Goal: Transaction & Acquisition: Purchase product/service

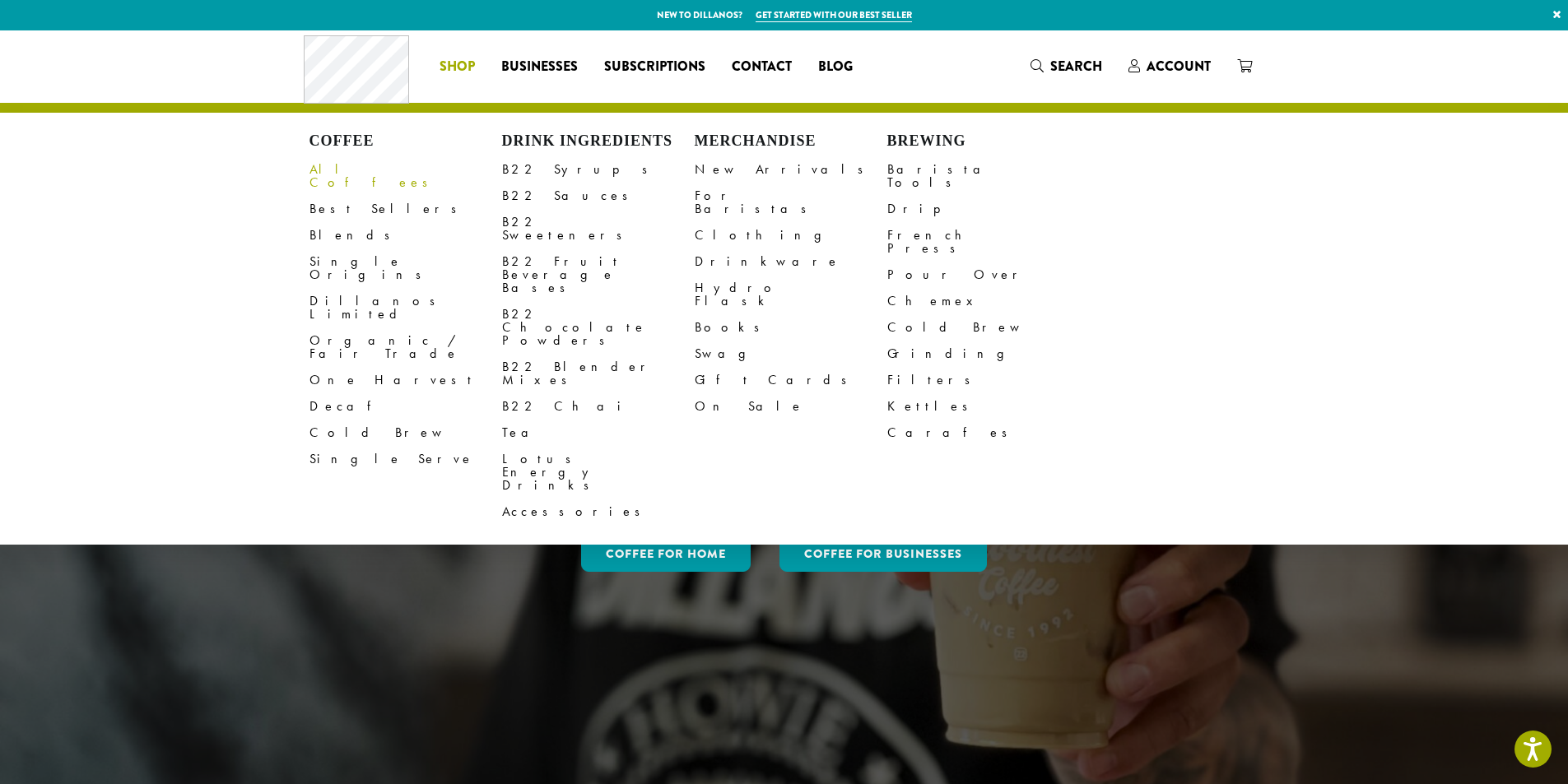
click at [328, 164] on link "All Coffees" at bounding box center [405, 175] width 192 height 39
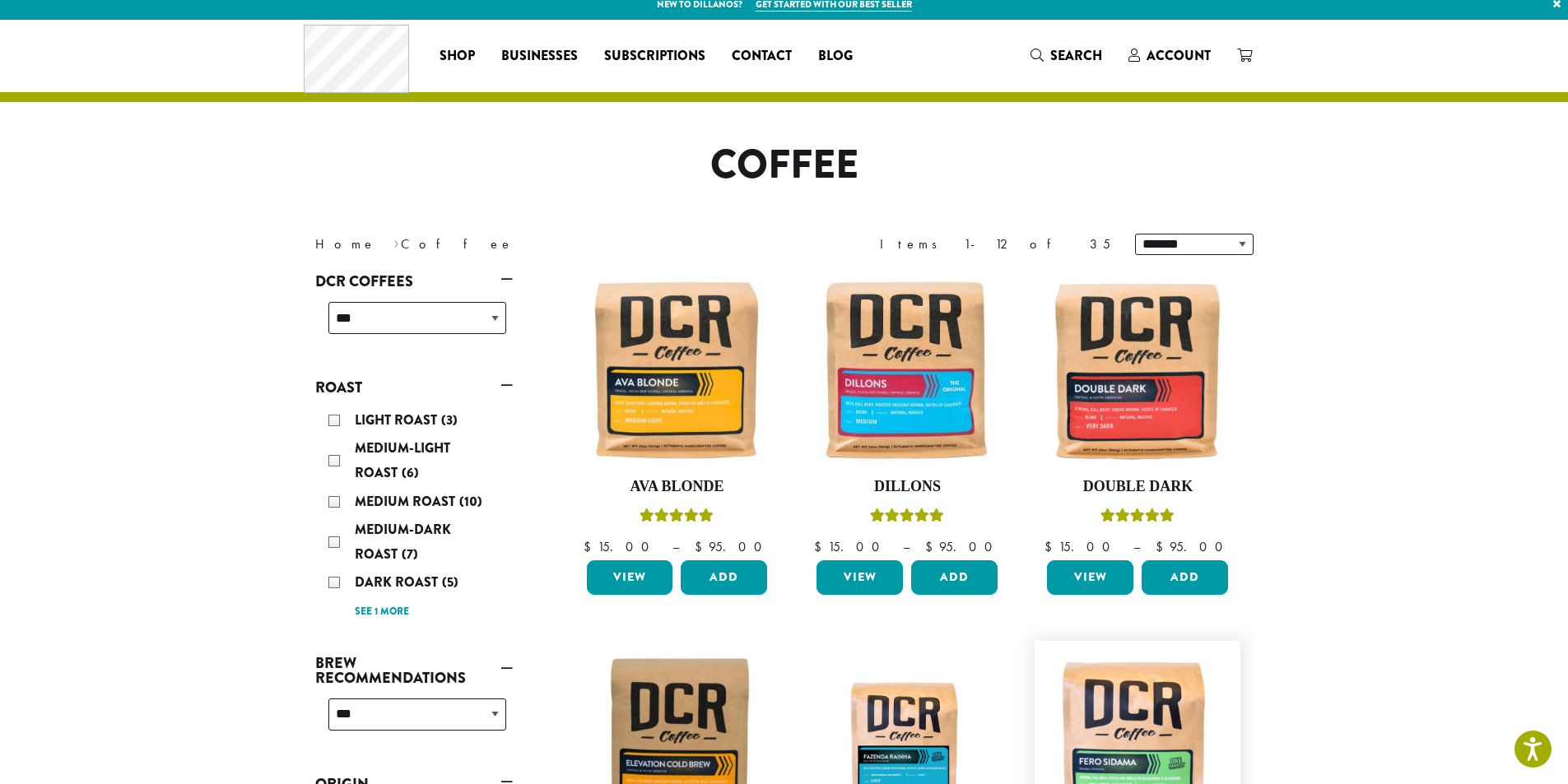
scroll to position [329, 0]
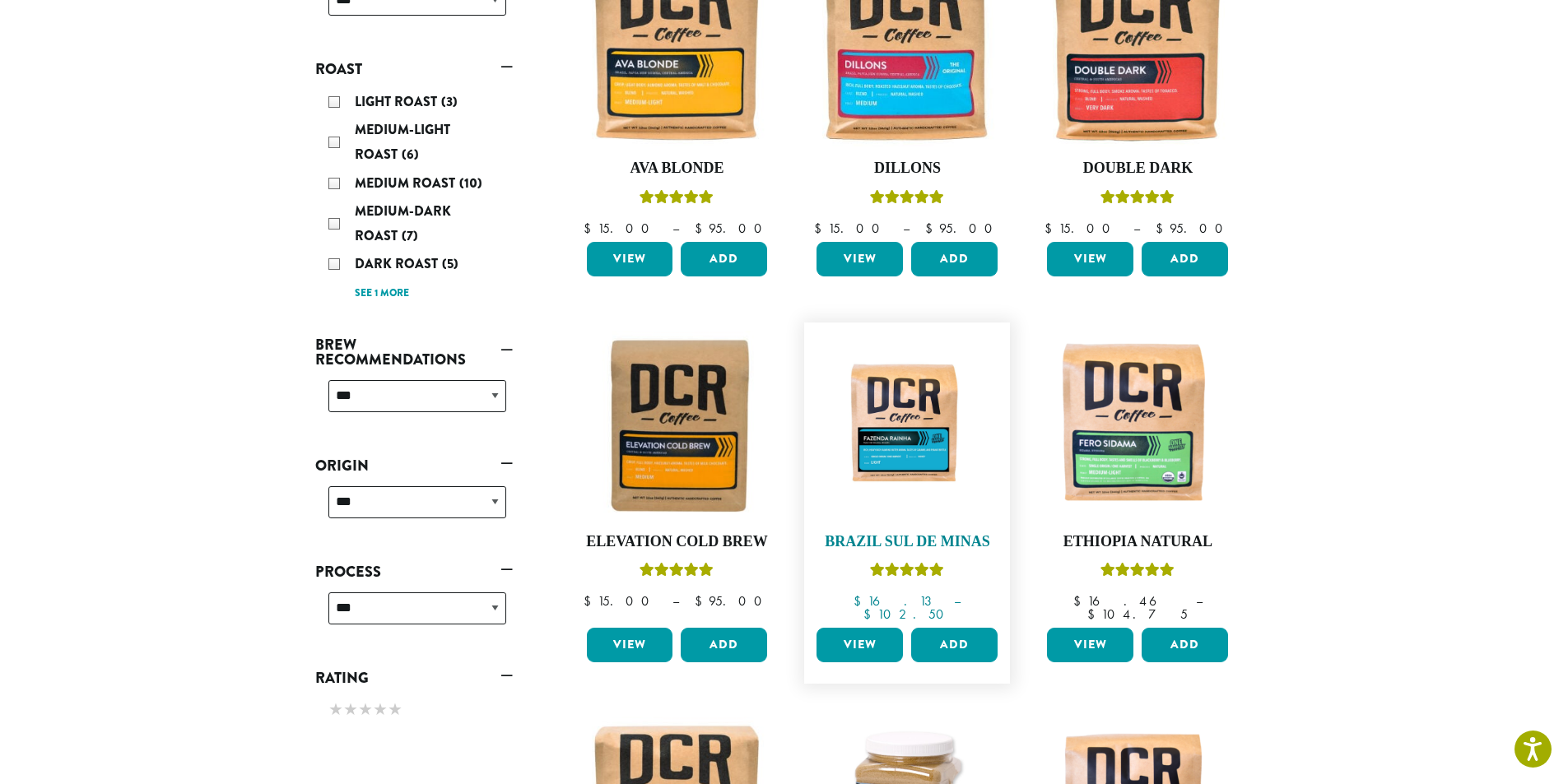
click at [935, 414] on img at bounding box center [907, 426] width 190 height 142
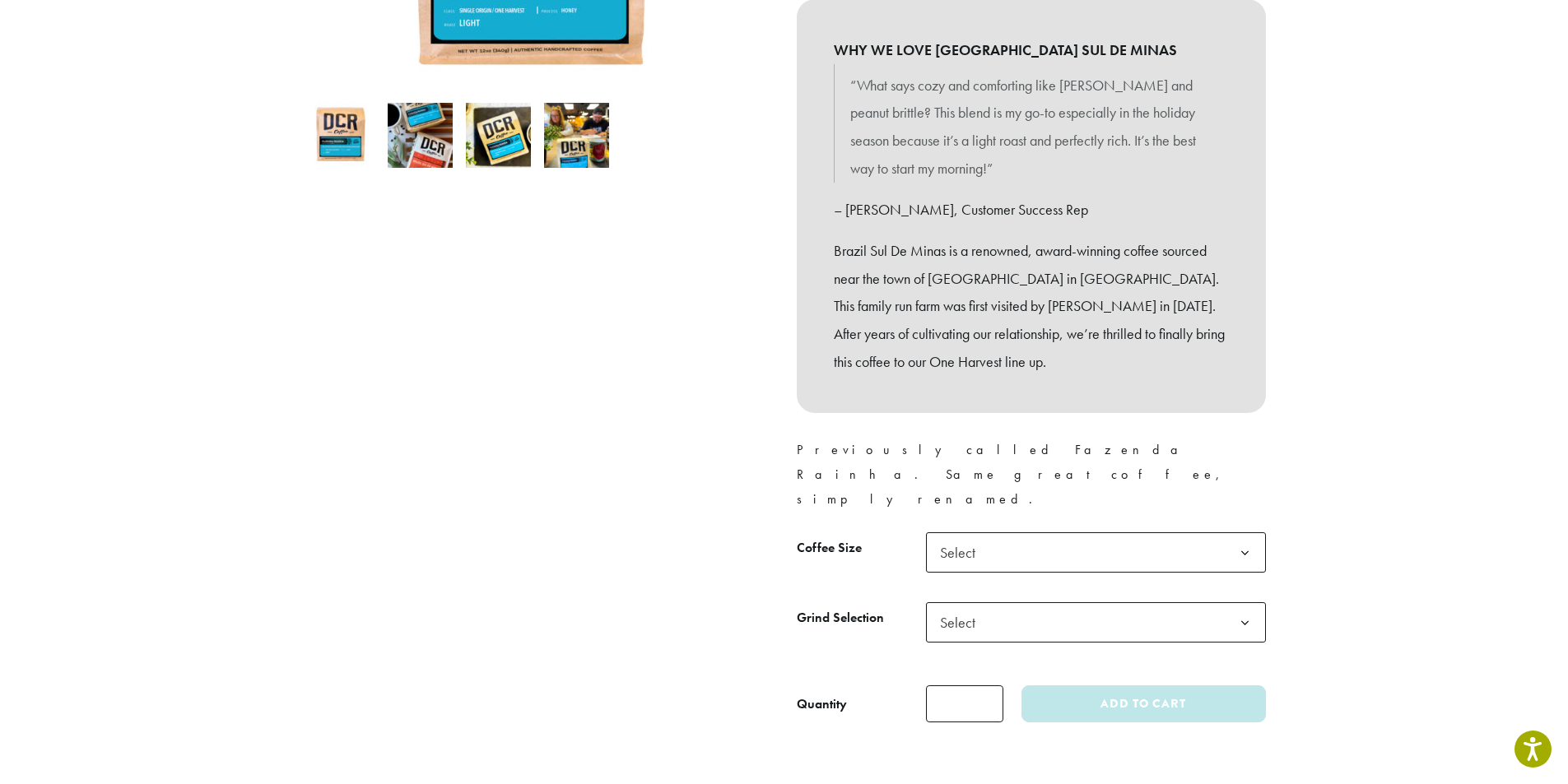
scroll to position [424, 0]
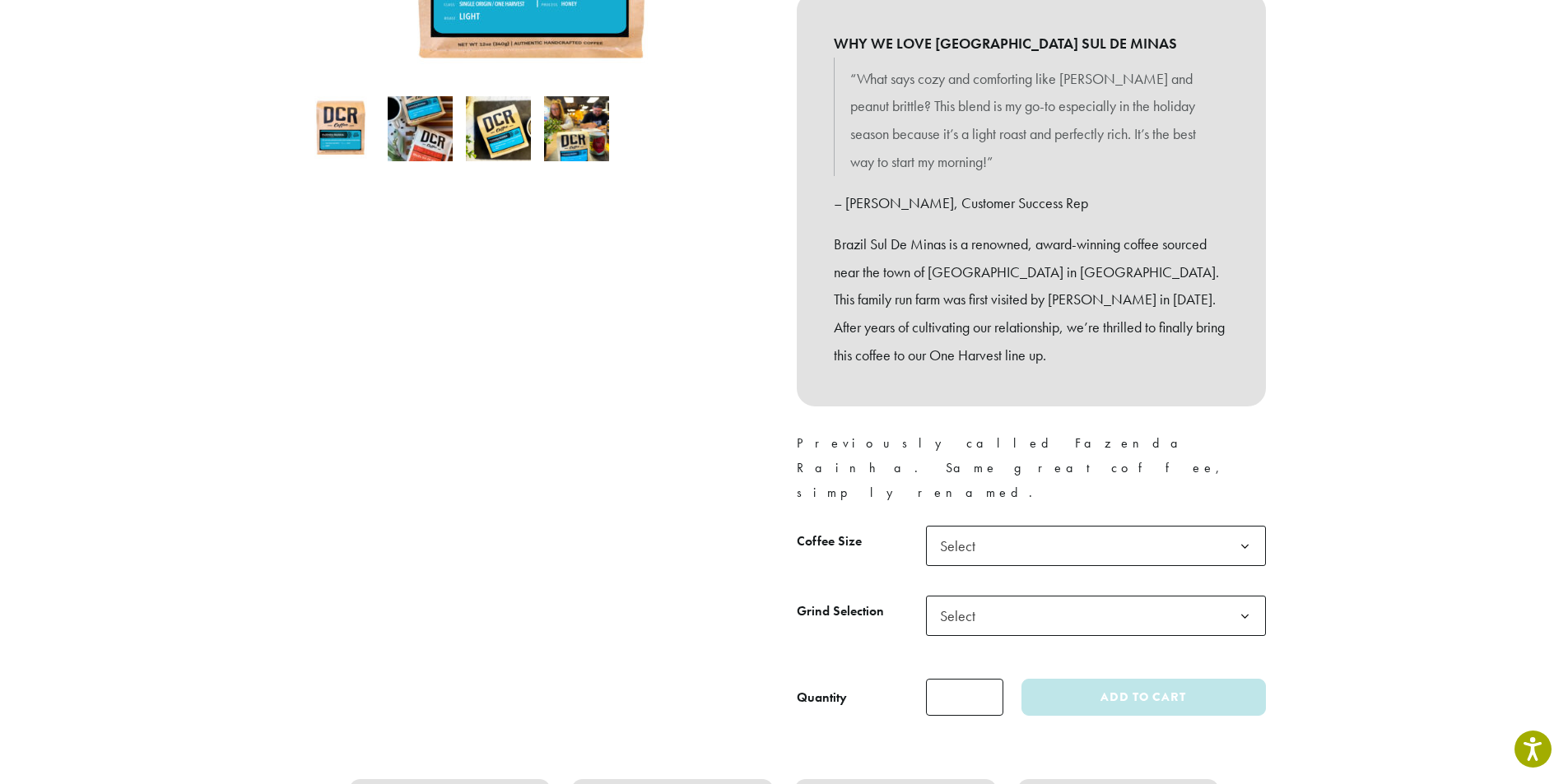
click at [1103, 526] on span "Select" at bounding box center [1095, 546] width 340 height 40
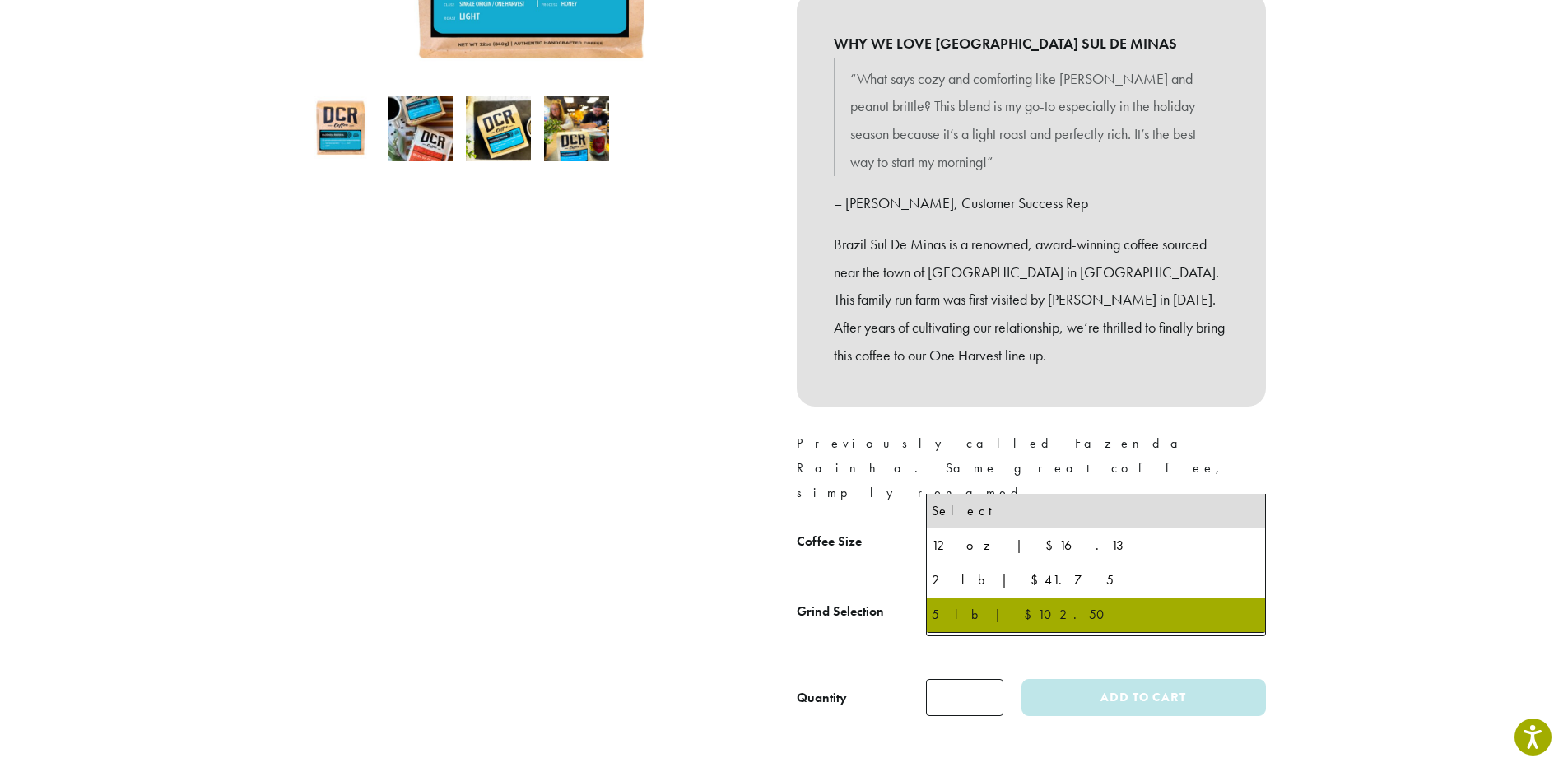
select select "**********"
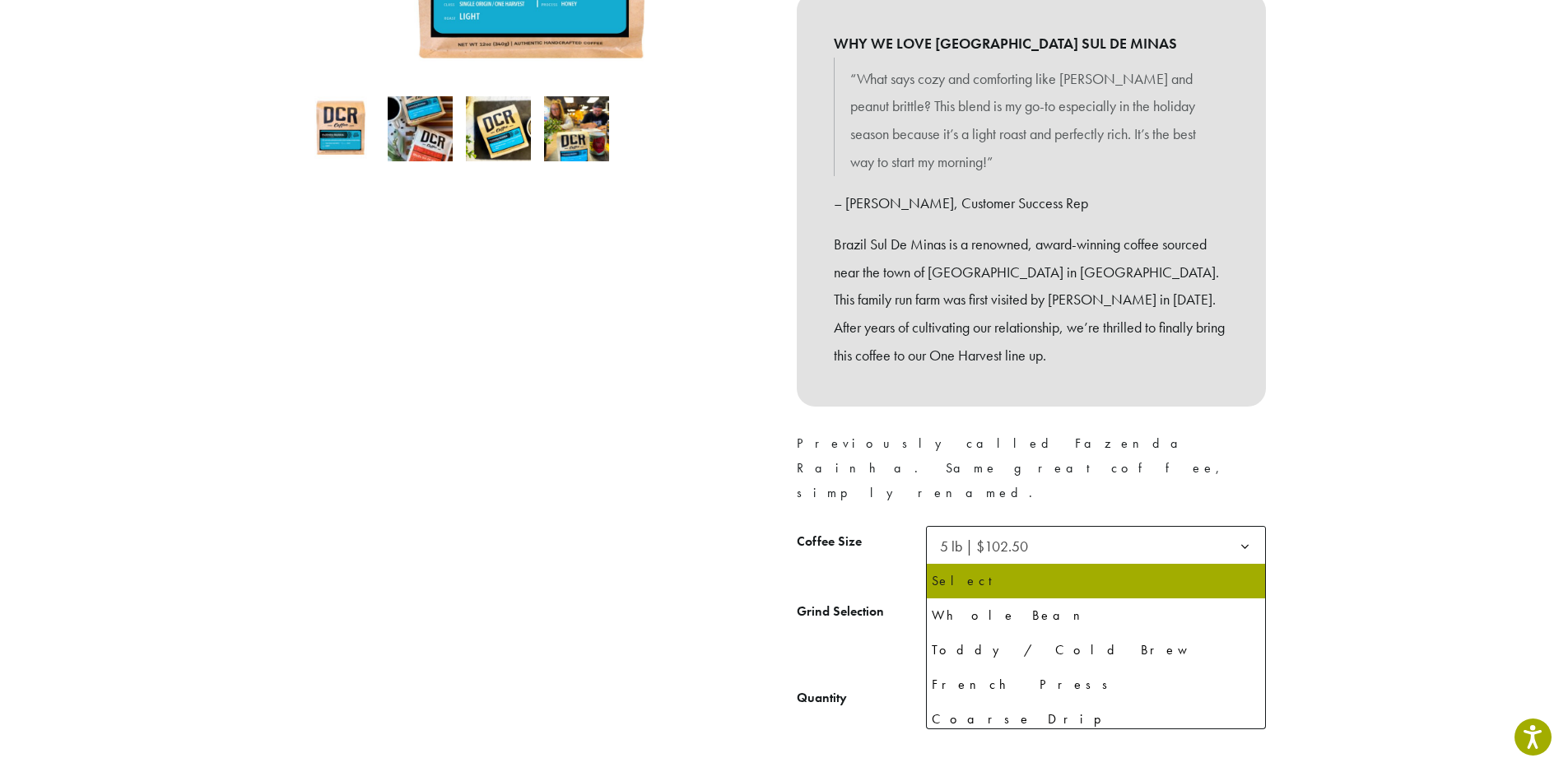
click at [1060, 596] on span "Select" at bounding box center [1095, 616] width 340 height 40
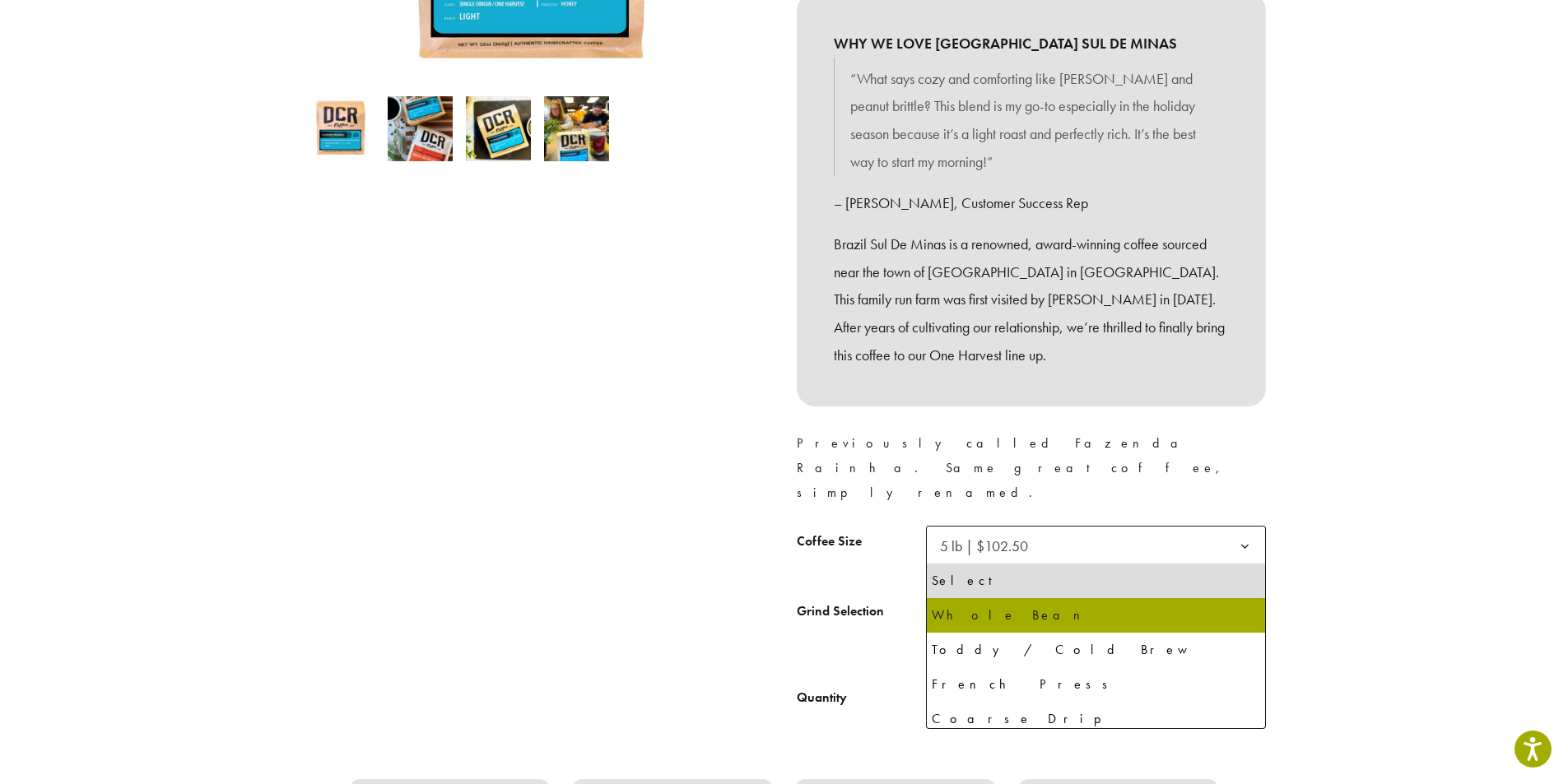
select select "**********"
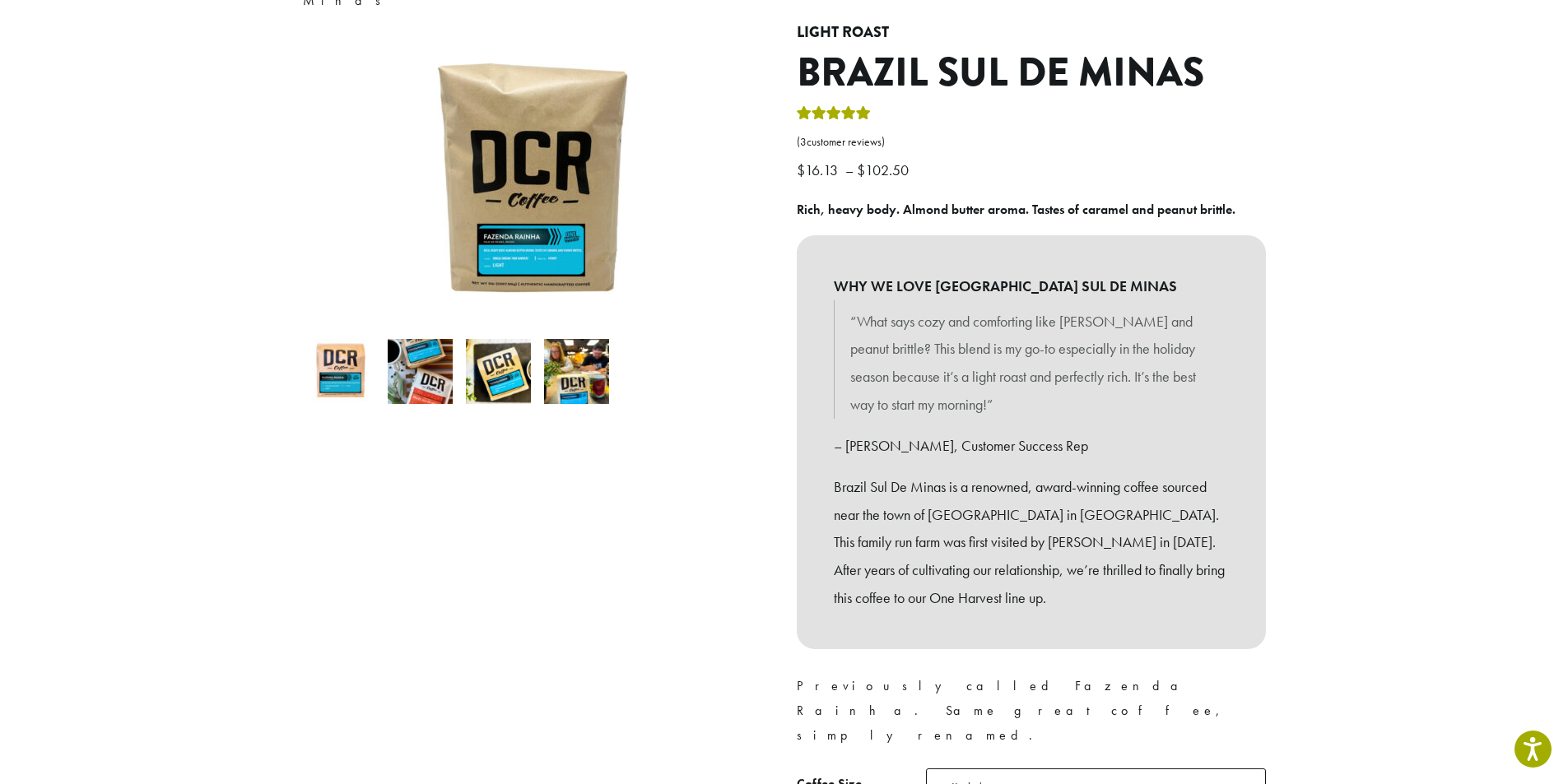
scroll to position [177, 0]
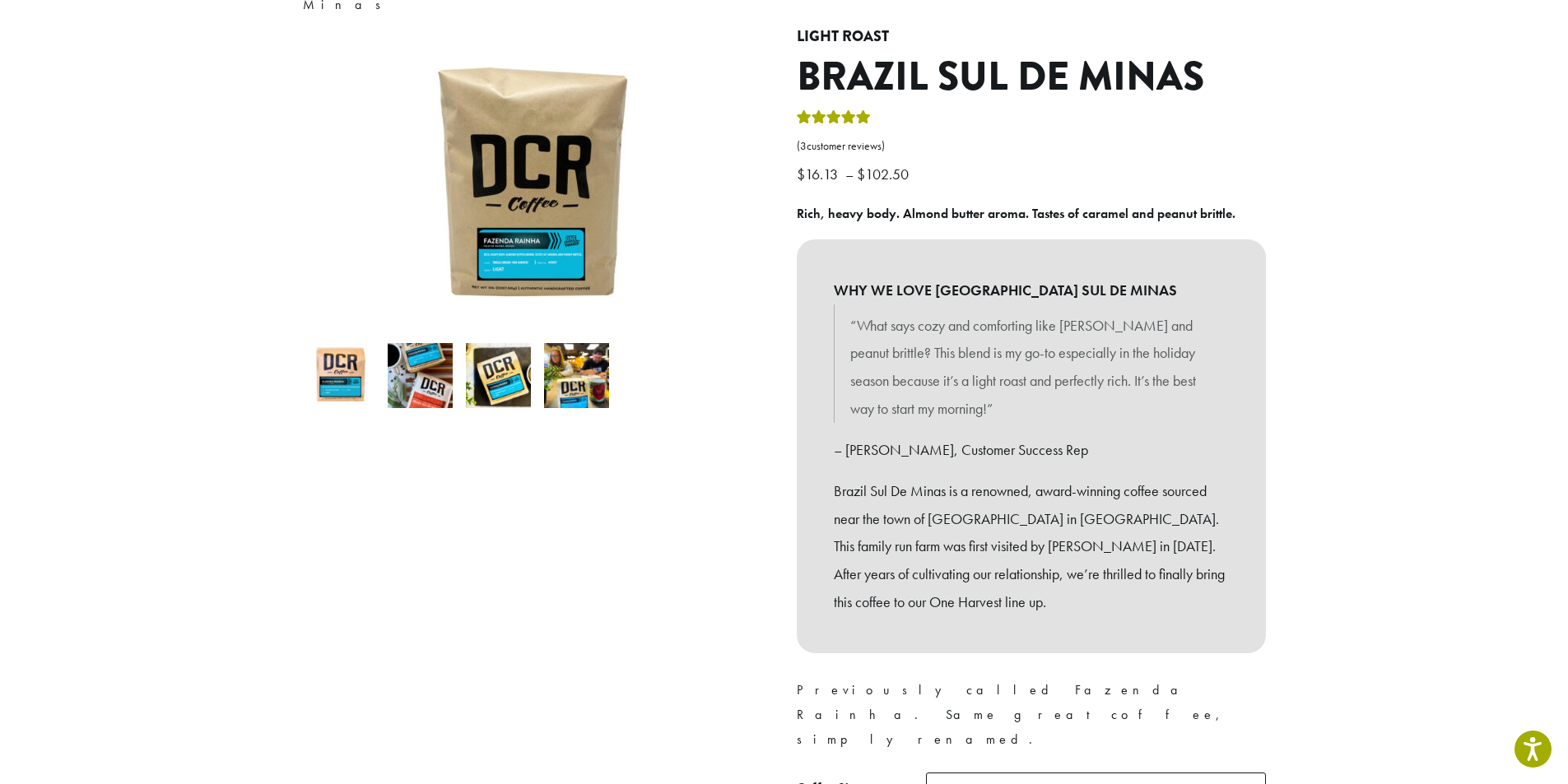
click at [487, 372] on img at bounding box center [499, 376] width 65 height 65
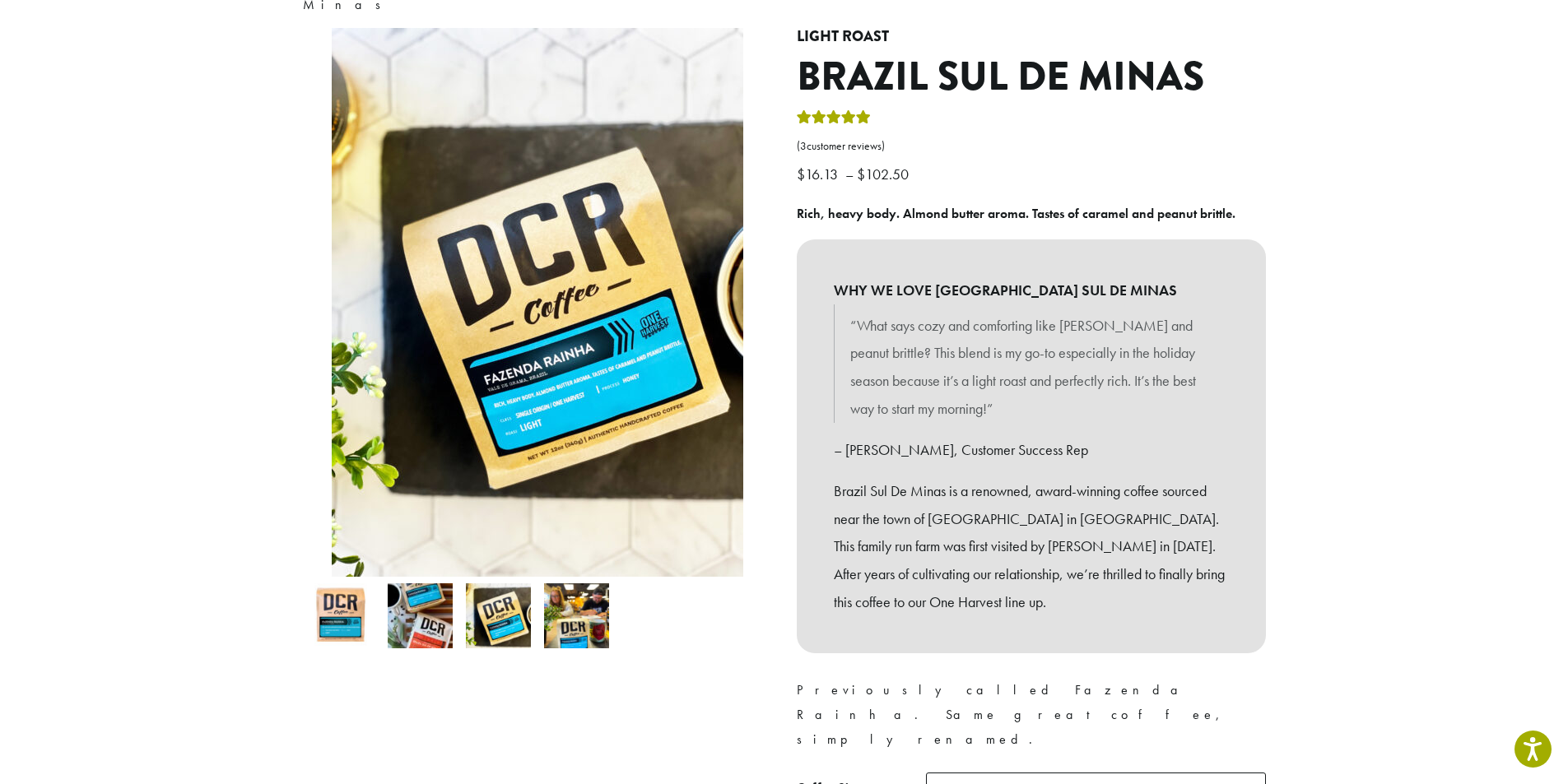
click at [425, 599] on img at bounding box center [420, 616] width 65 height 65
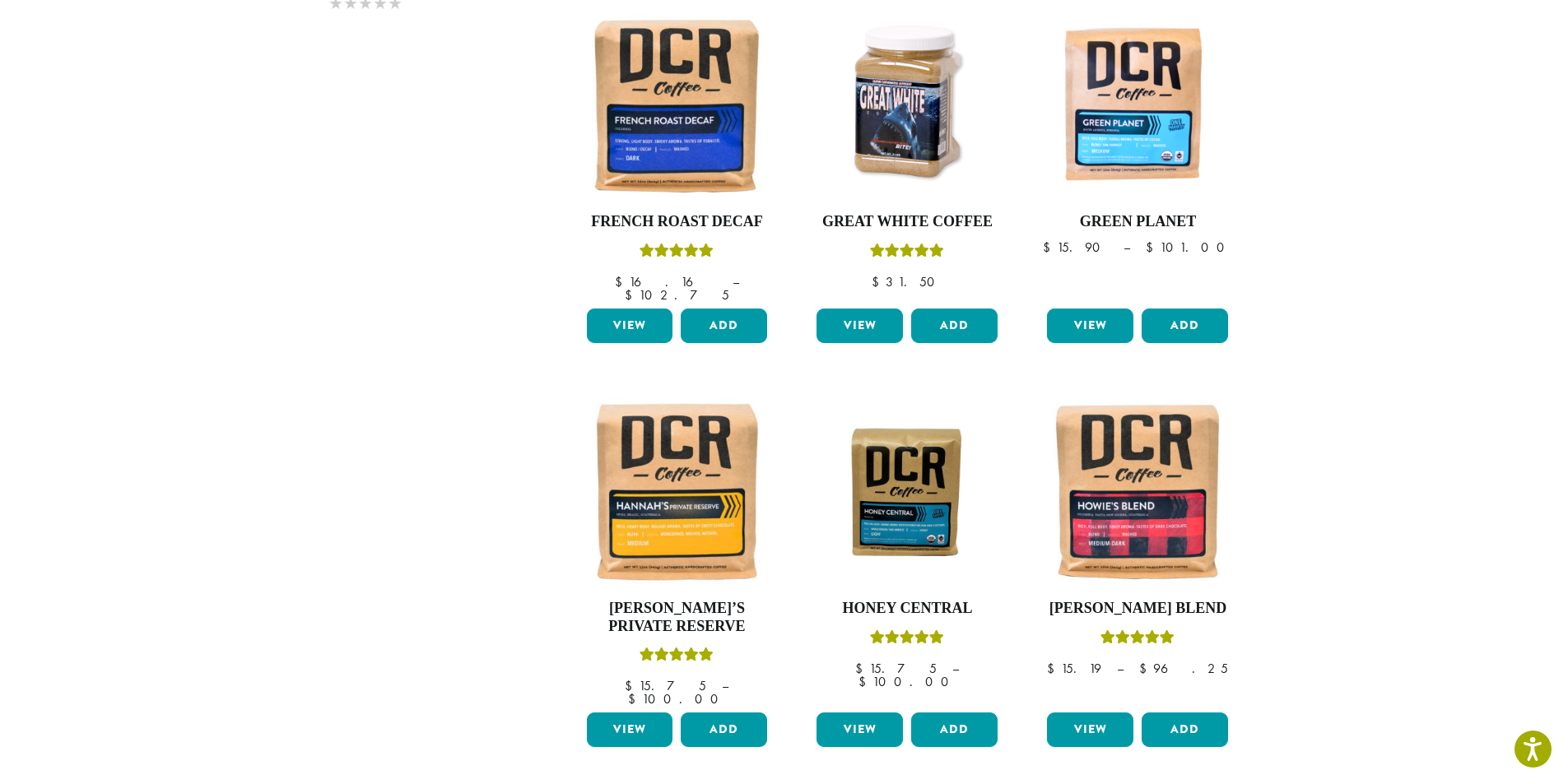
scroll to position [1341, 0]
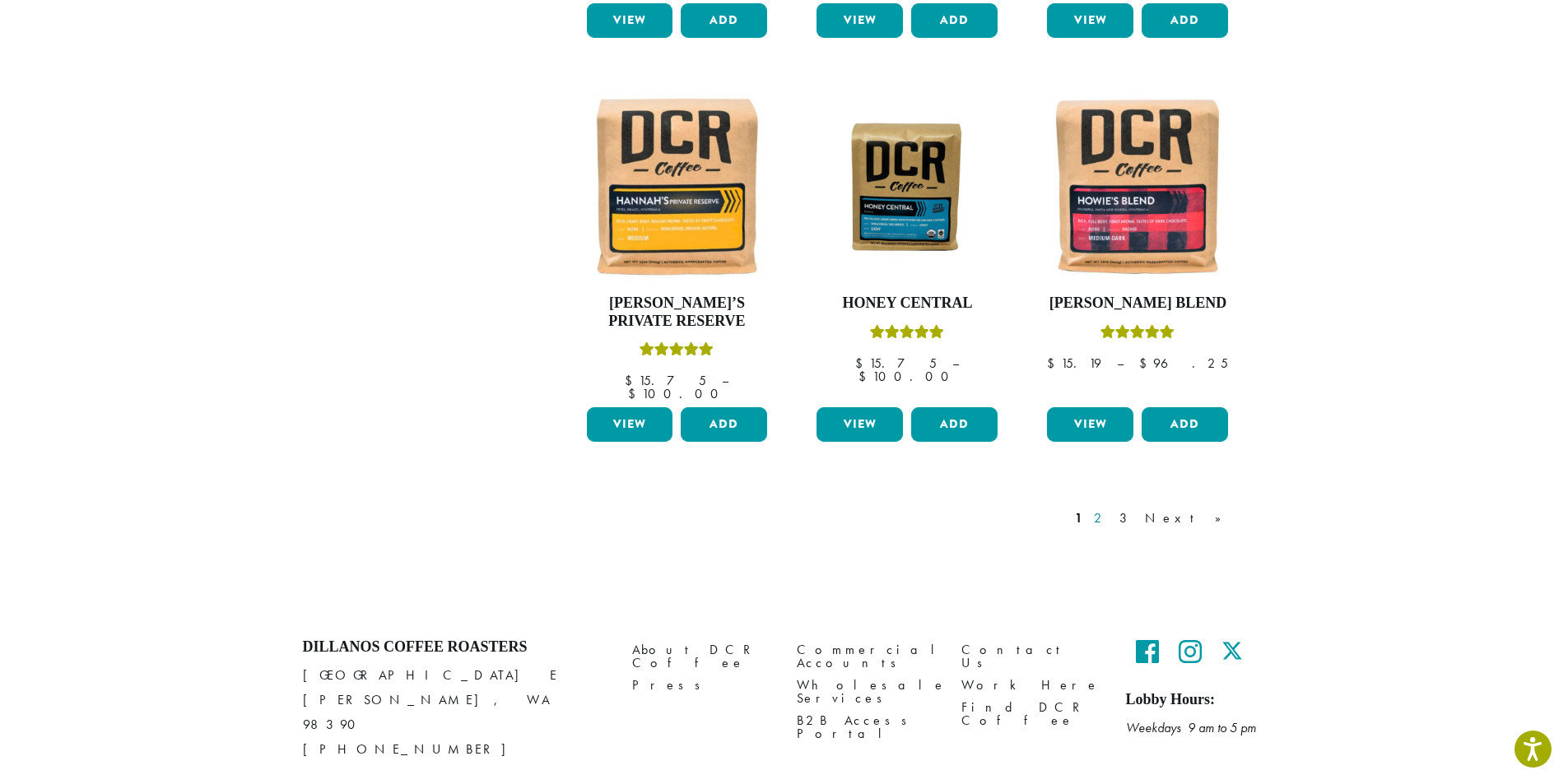
click at [1111, 508] on link "2" at bounding box center [1100, 518] width 20 height 20
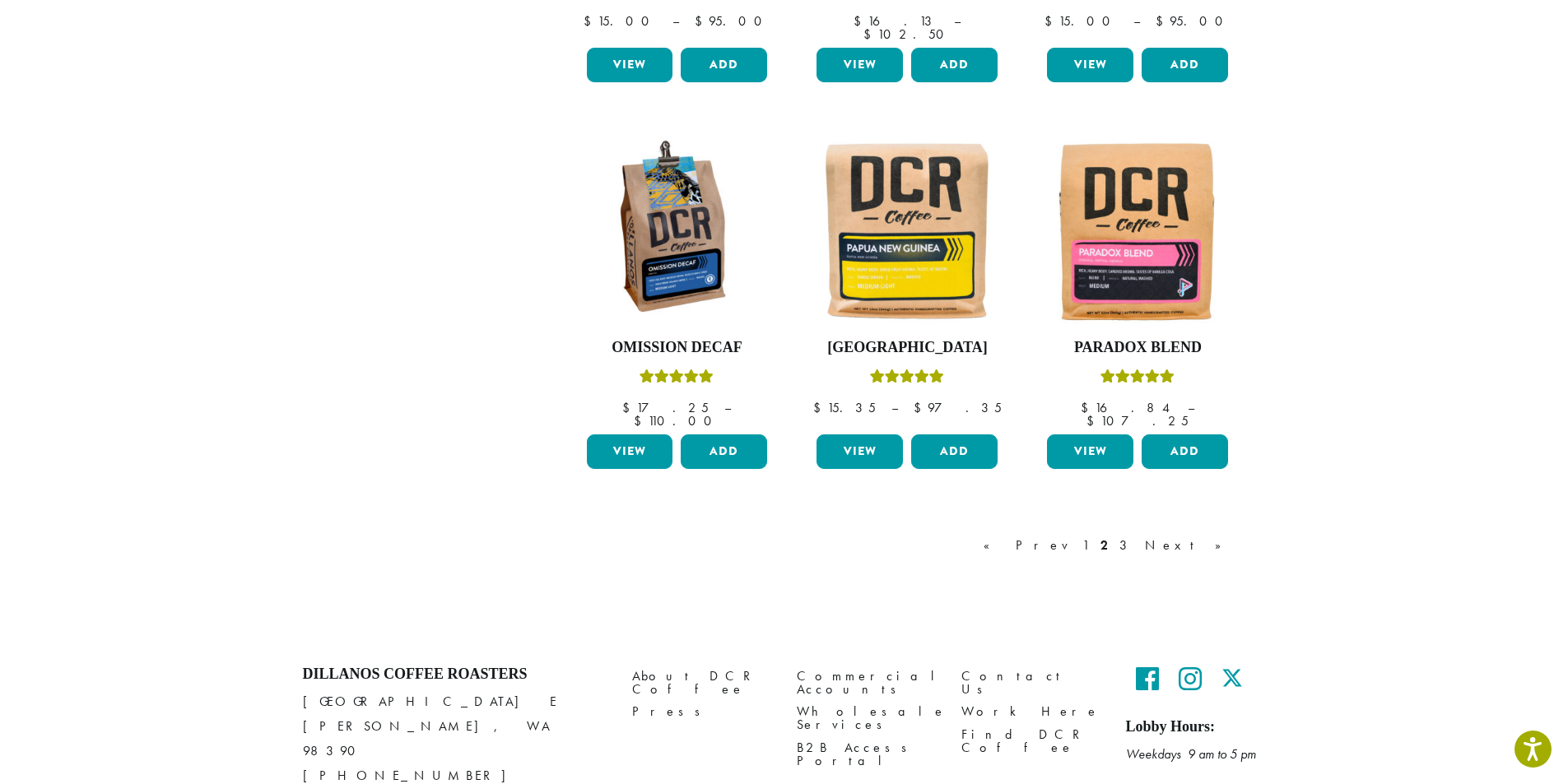
scroll to position [1323, 0]
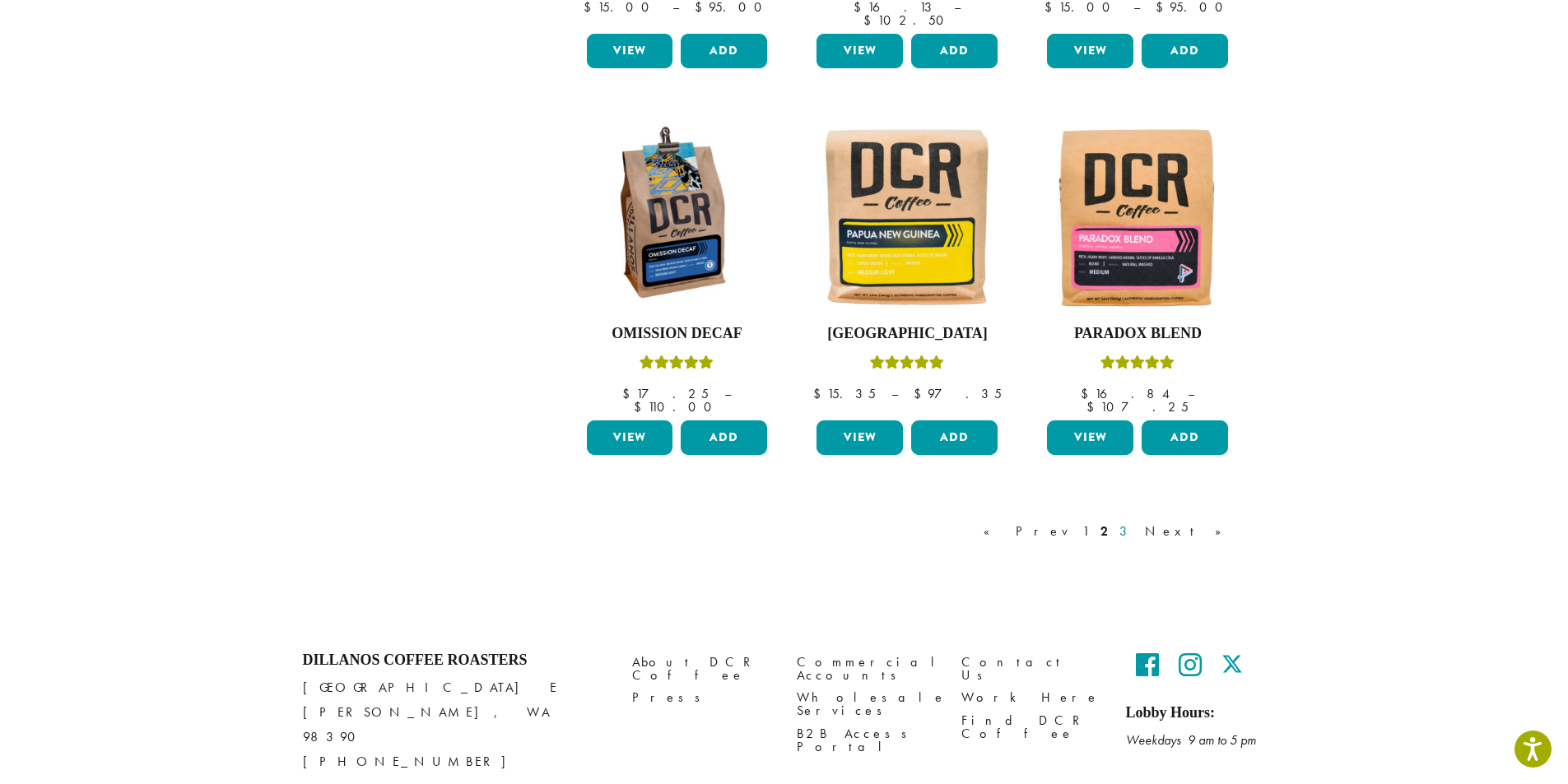
click at [1192, 522] on div "« Prev 1 2 3 Next »" at bounding box center [1110, 531] width 261 height 20
click at [1136, 522] on link "3" at bounding box center [1126, 531] width 20 height 20
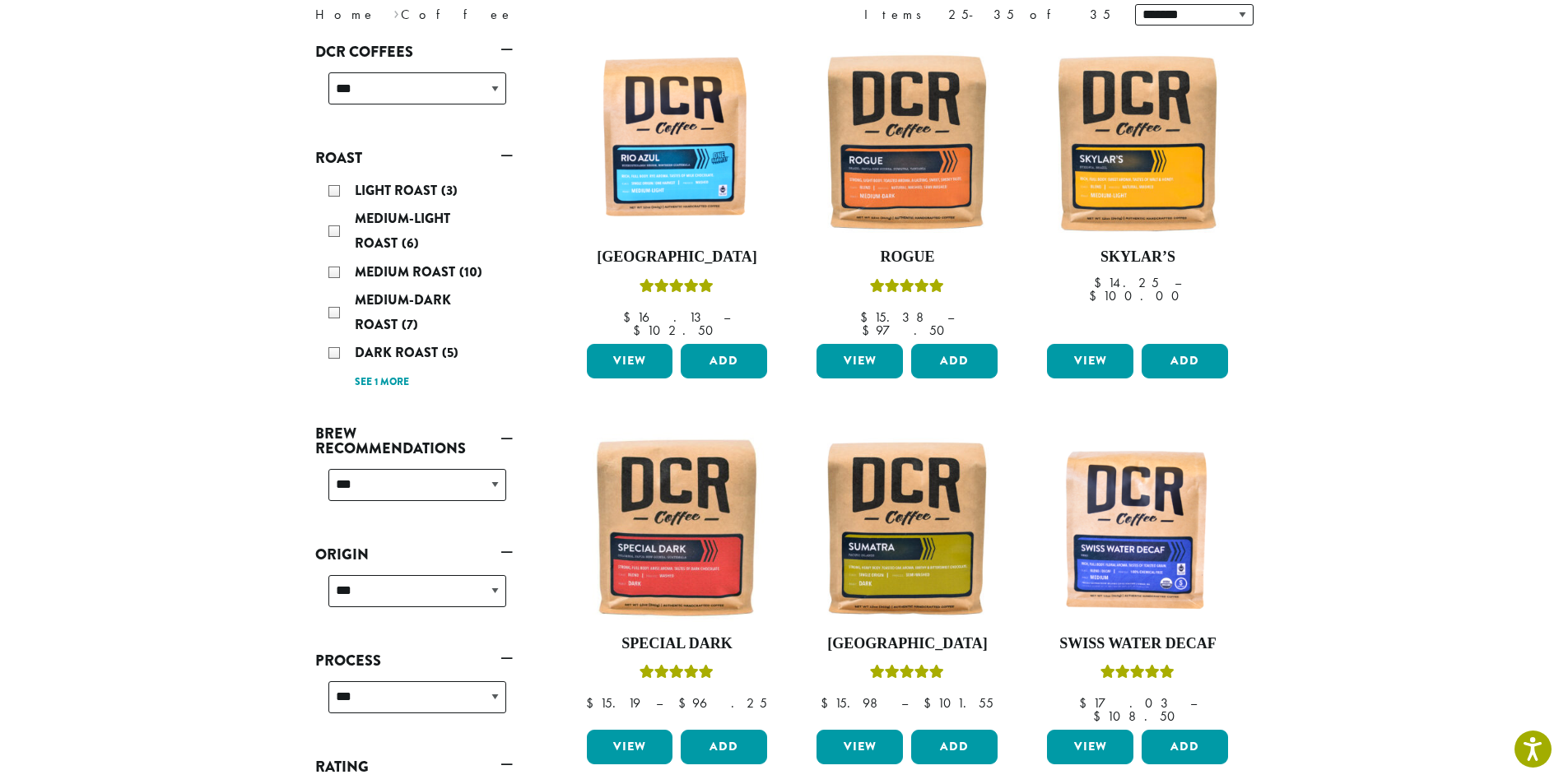
scroll to position [439, 0]
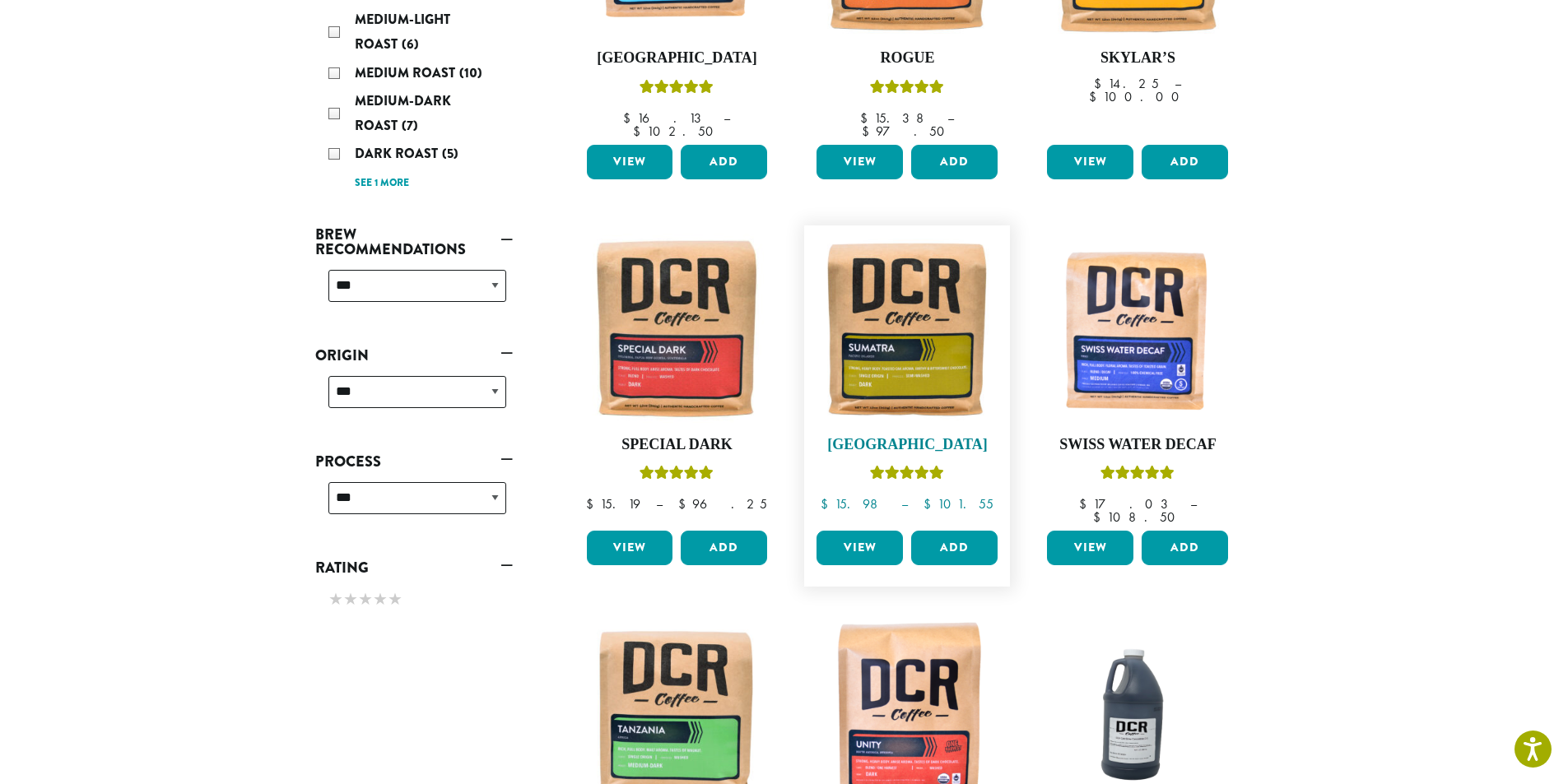
click at [934, 309] on img at bounding box center [907, 328] width 190 height 190
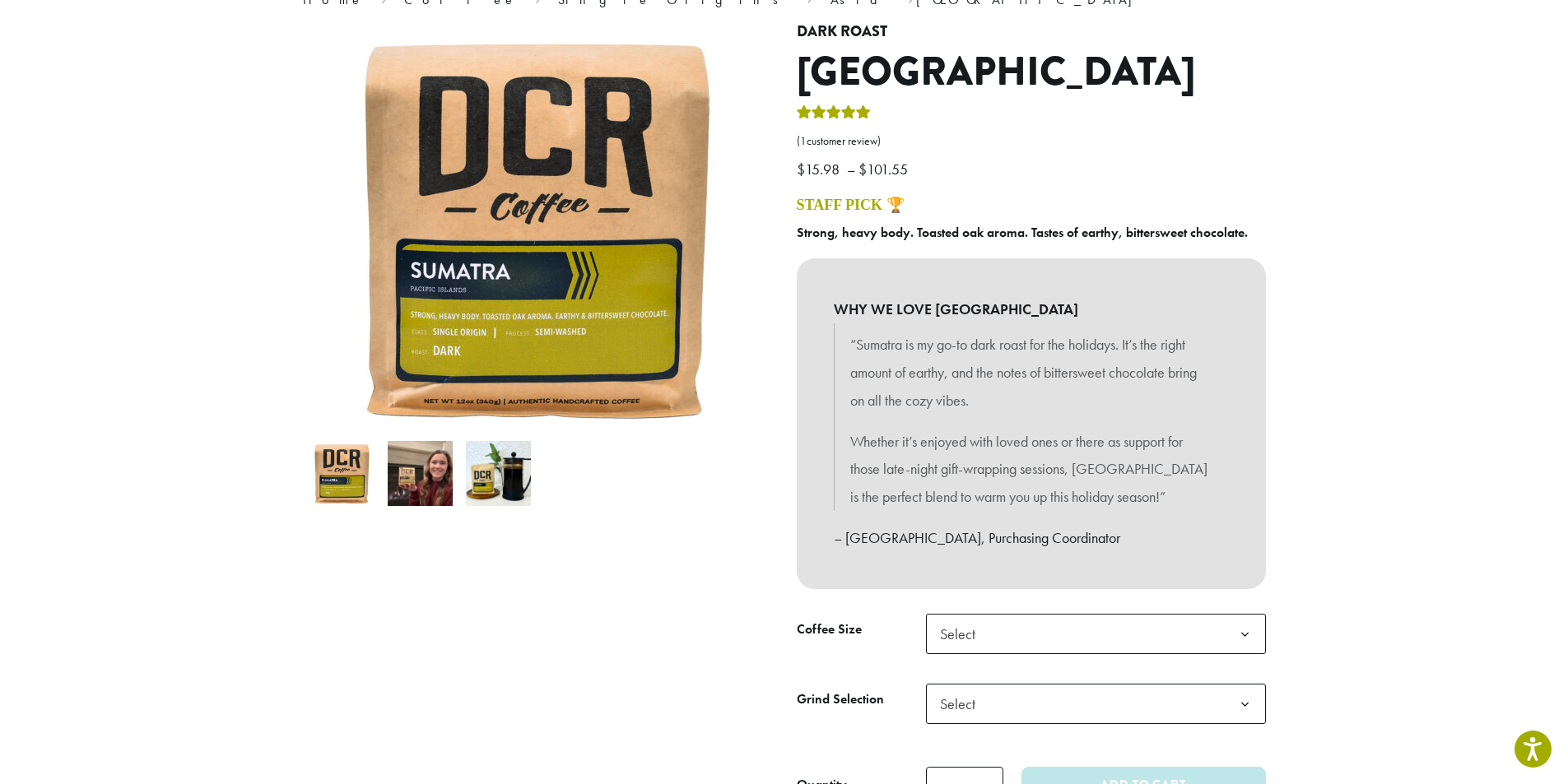
scroll to position [165, 0]
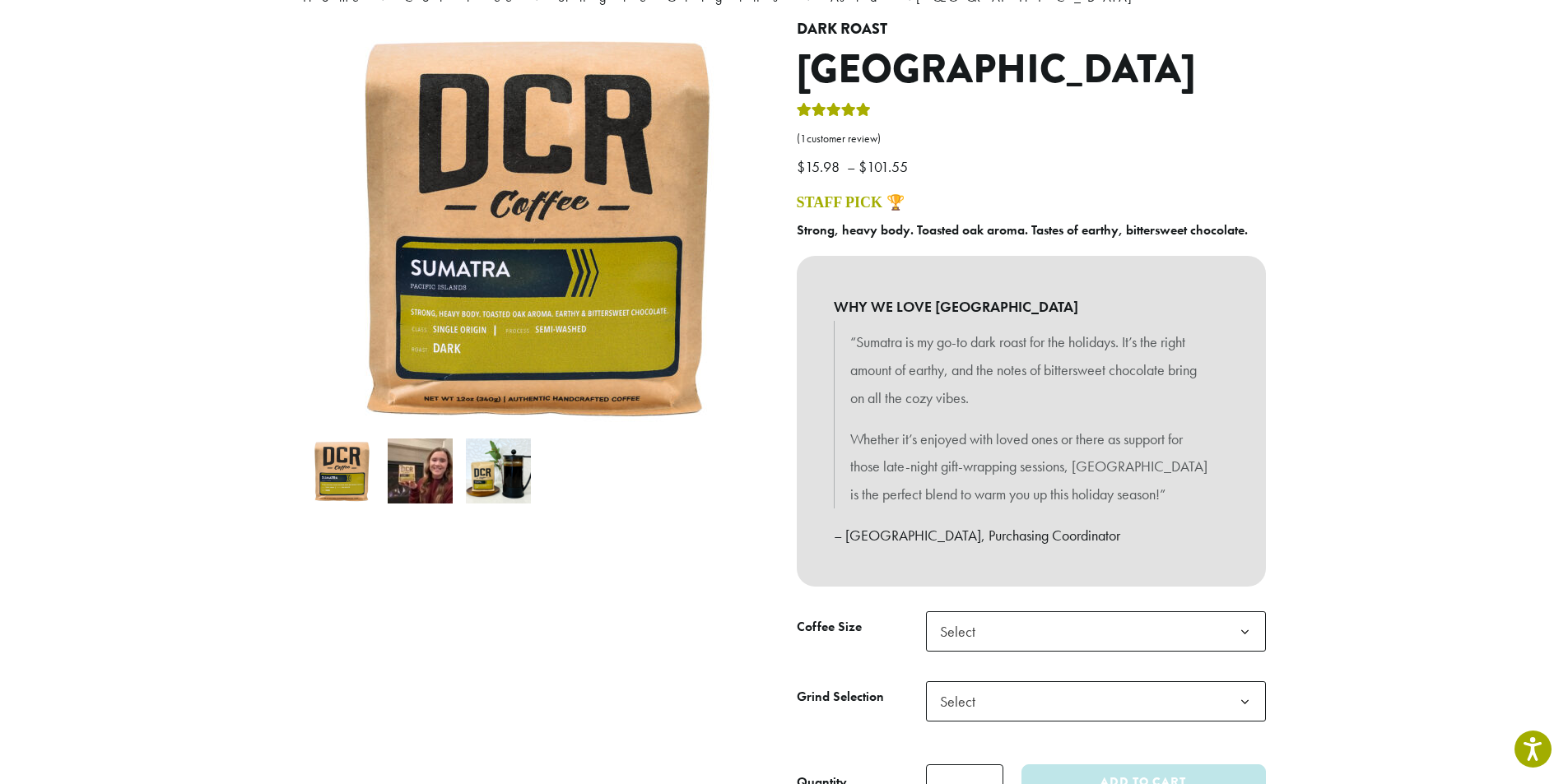
click at [486, 484] on img at bounding box center [499, 471] width 65 height 65
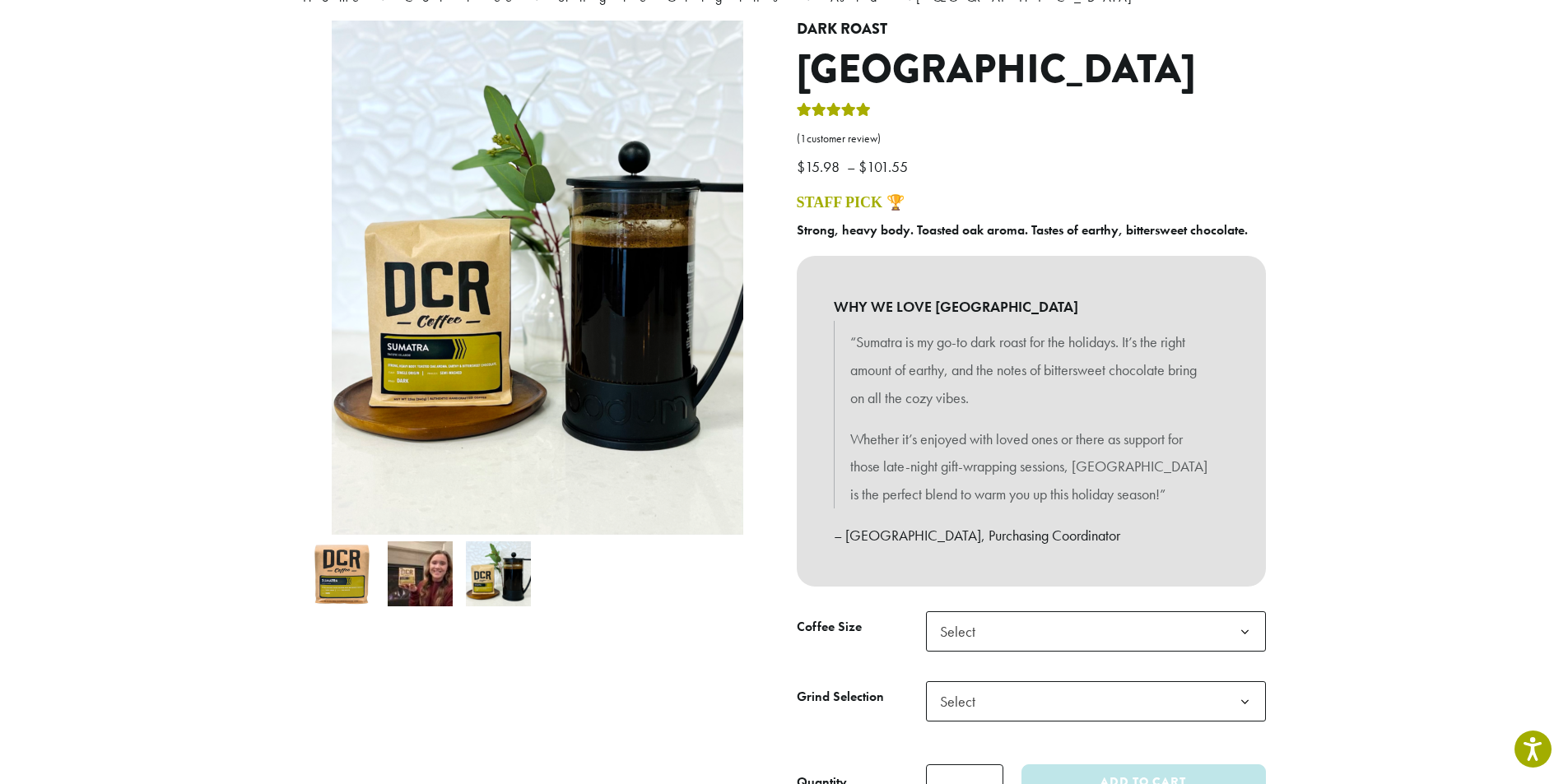
click at [440, 565] on img at bounding box center [420, 574] width 65 height 65
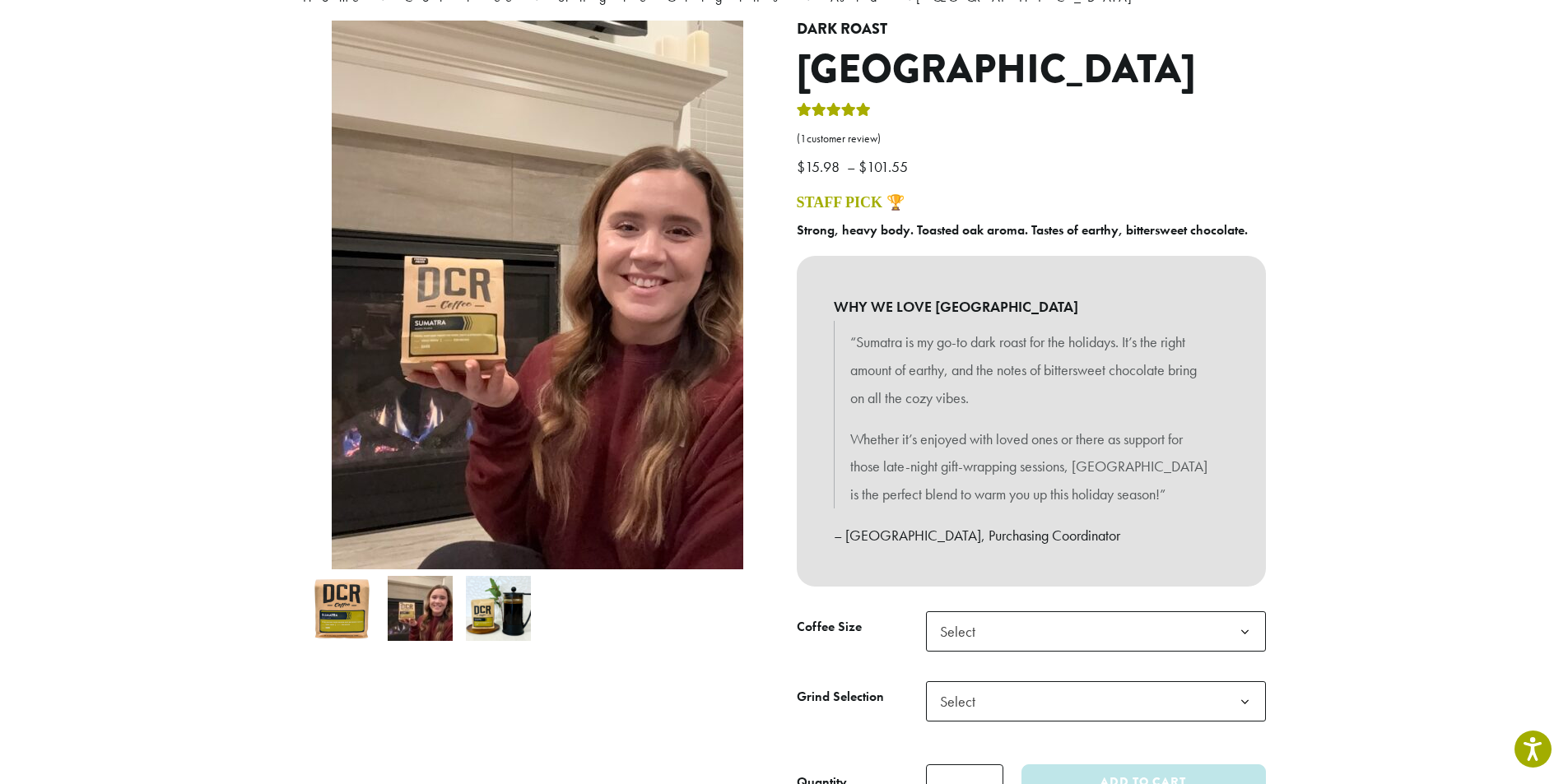
scroll to position [0, 0]
click at [1071, 660] on tbody "**********" at bounding box center [1031, 682] width 469 height 140
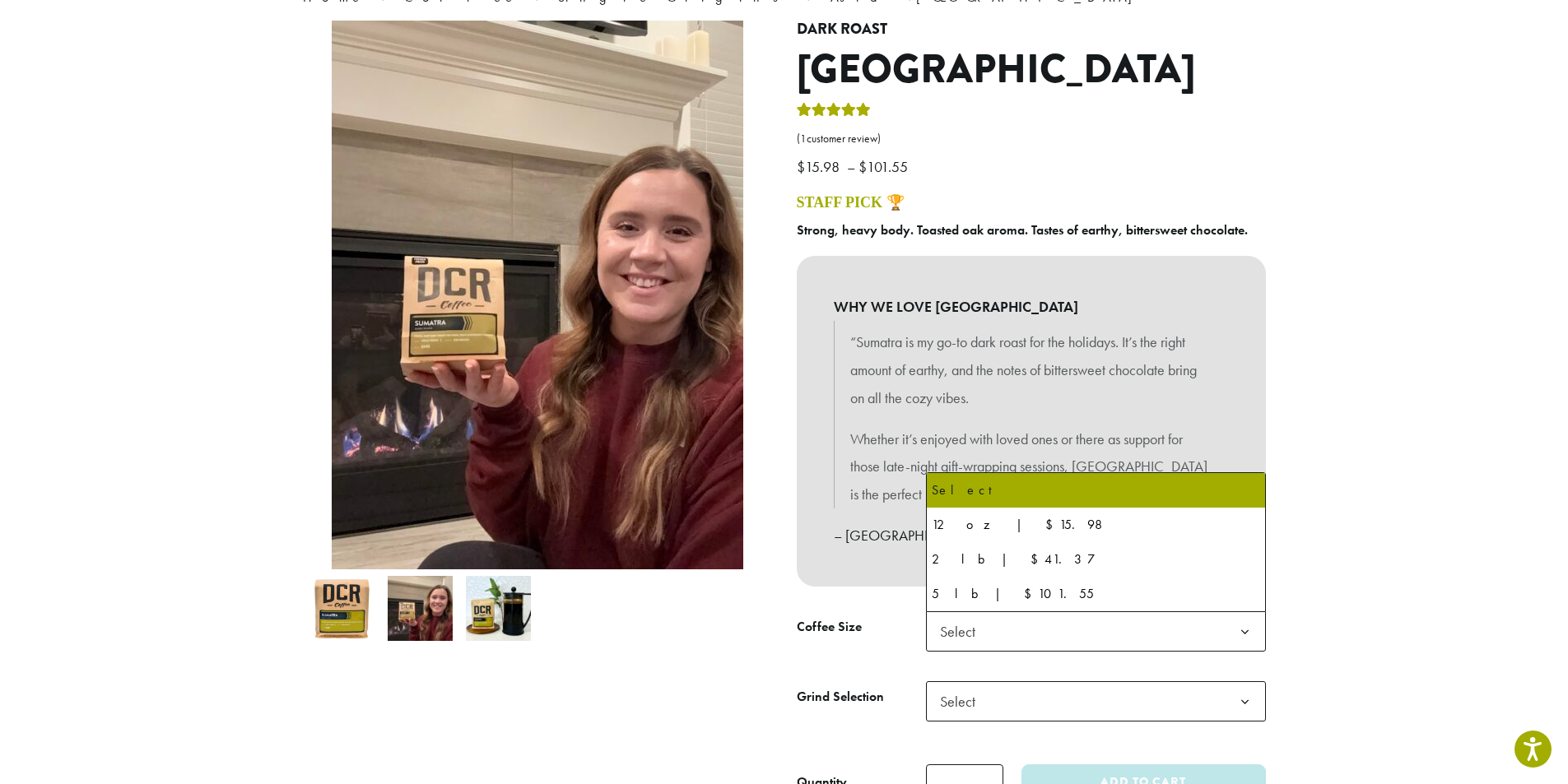
click at [1069, 647] on span "Select" at bounding box center [1095, 632] width 340 height 40
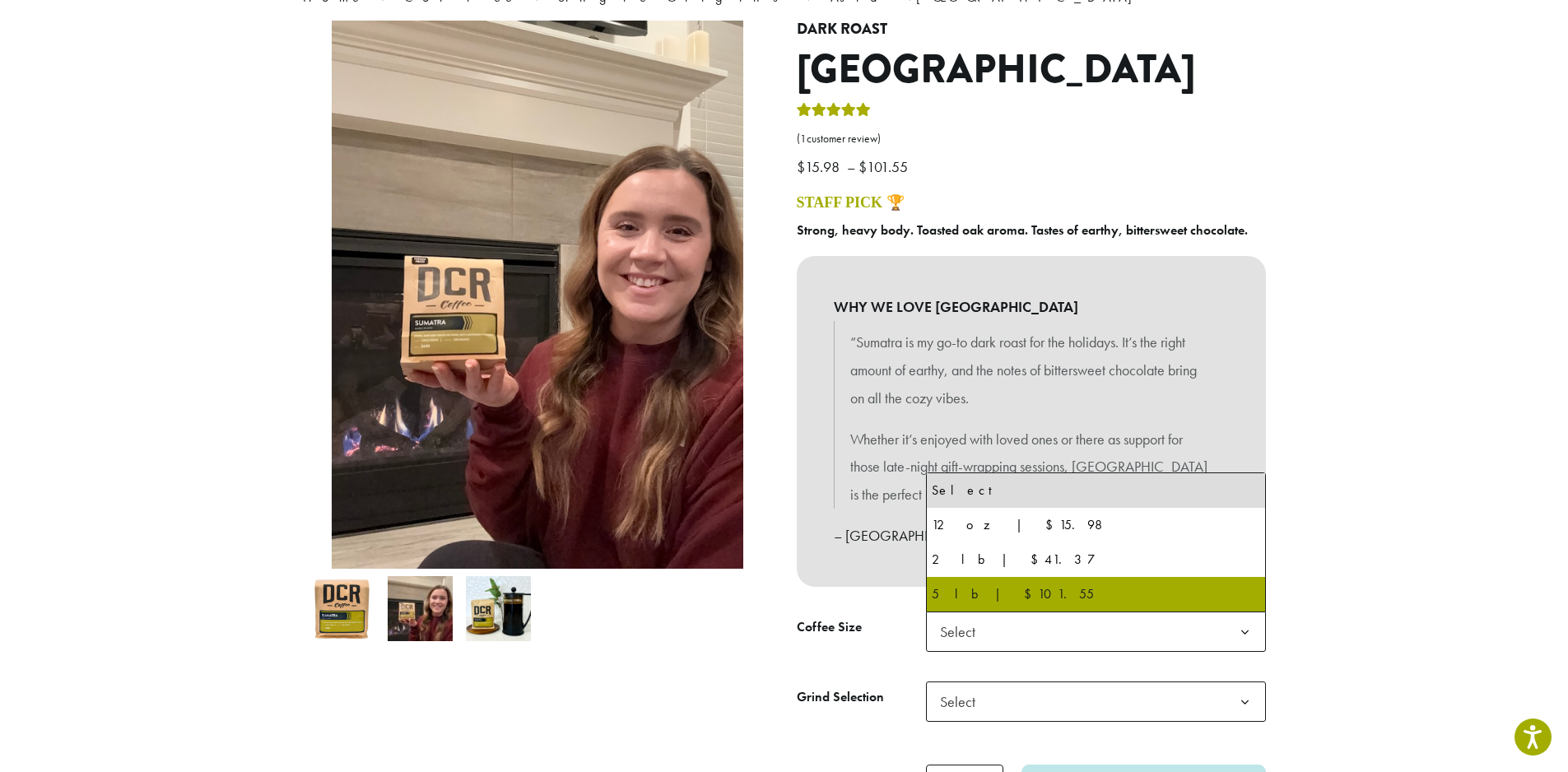
select select "**********"
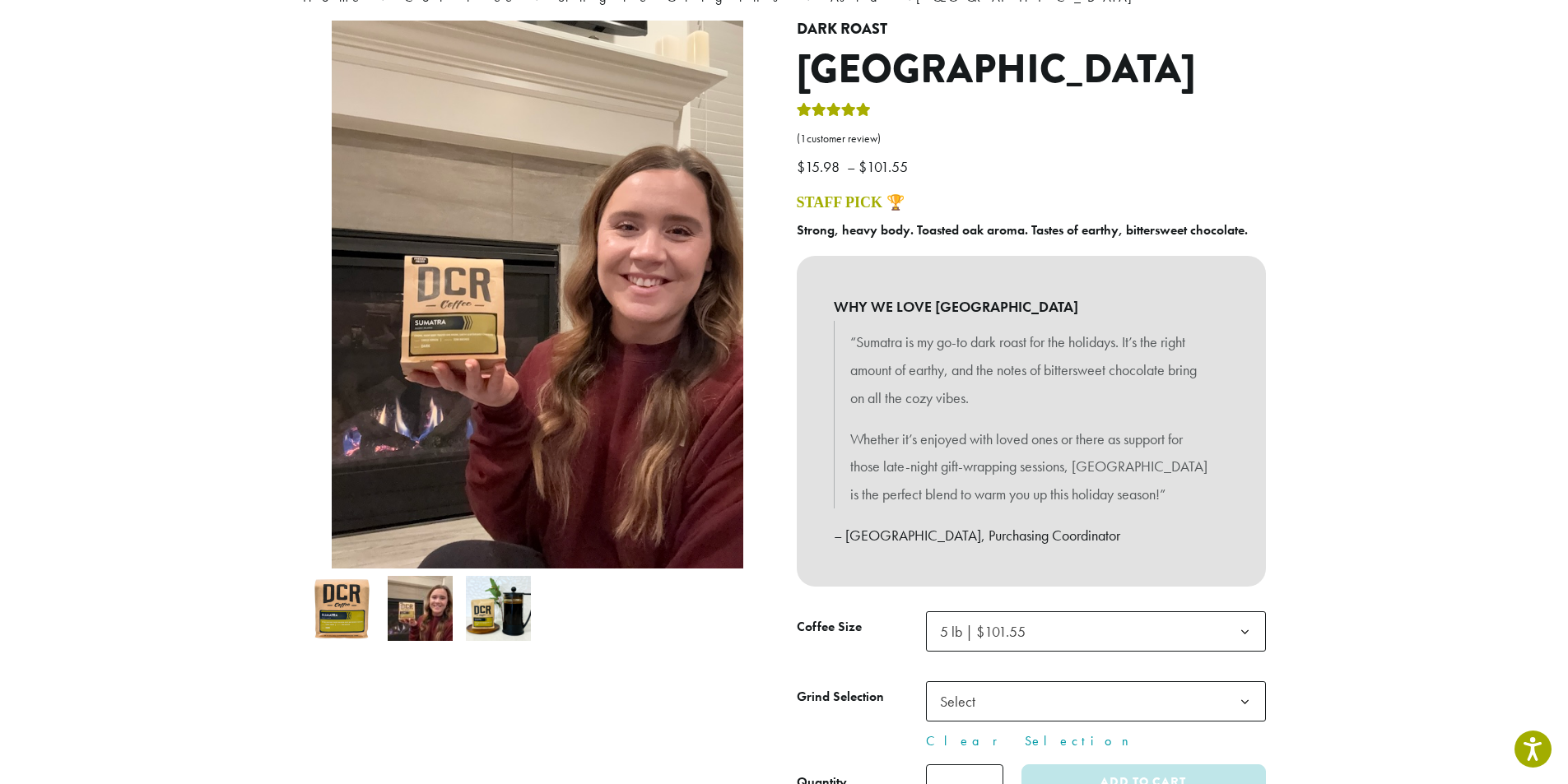
click at [1024, 713] on span "Select" at bounding box center [1095, 702] width 340 height 40
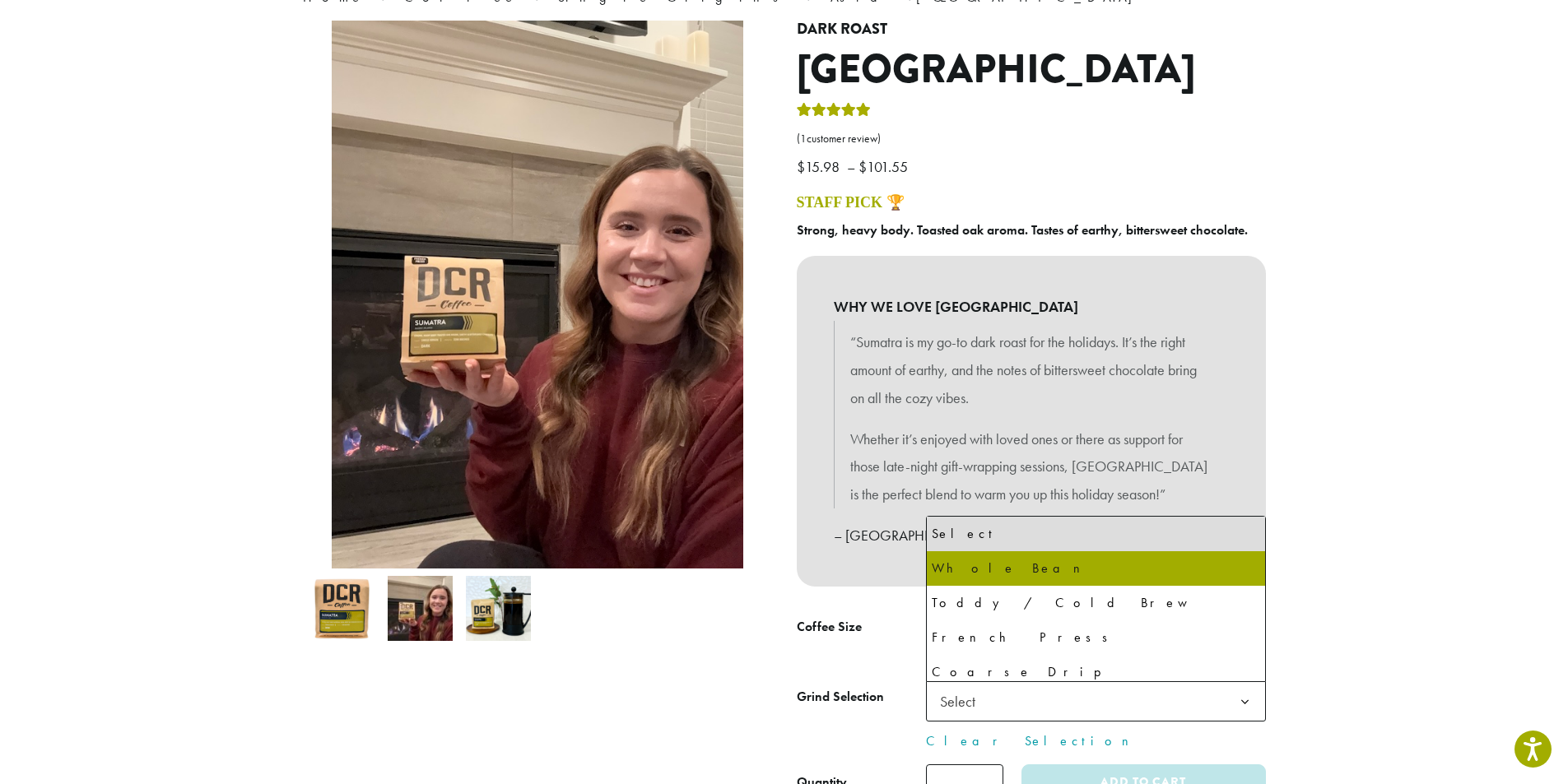
select select "**********"
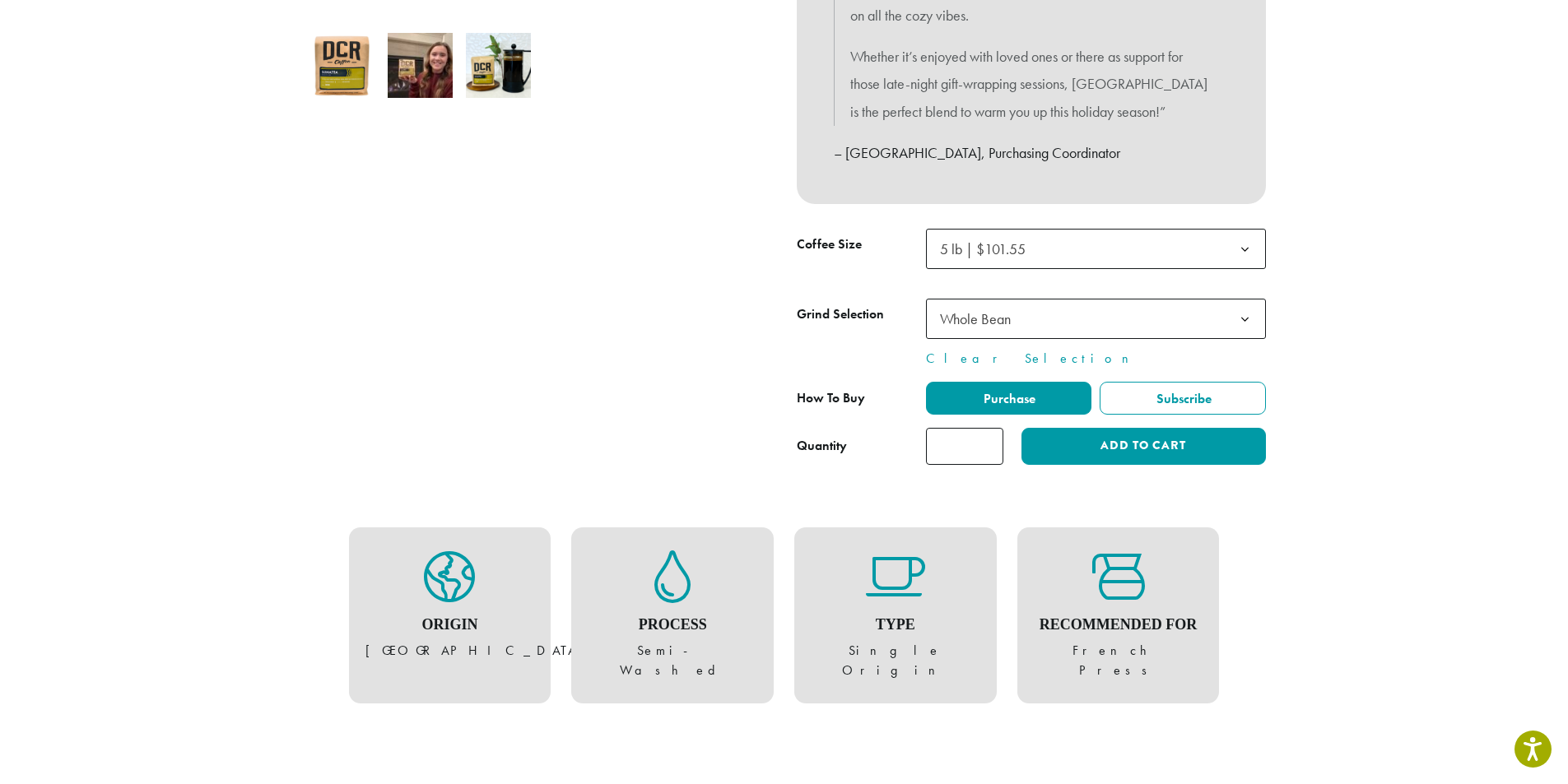
scroll to position [576, 0]
